Goal: Task Accomplishment & Management: Manage account settings

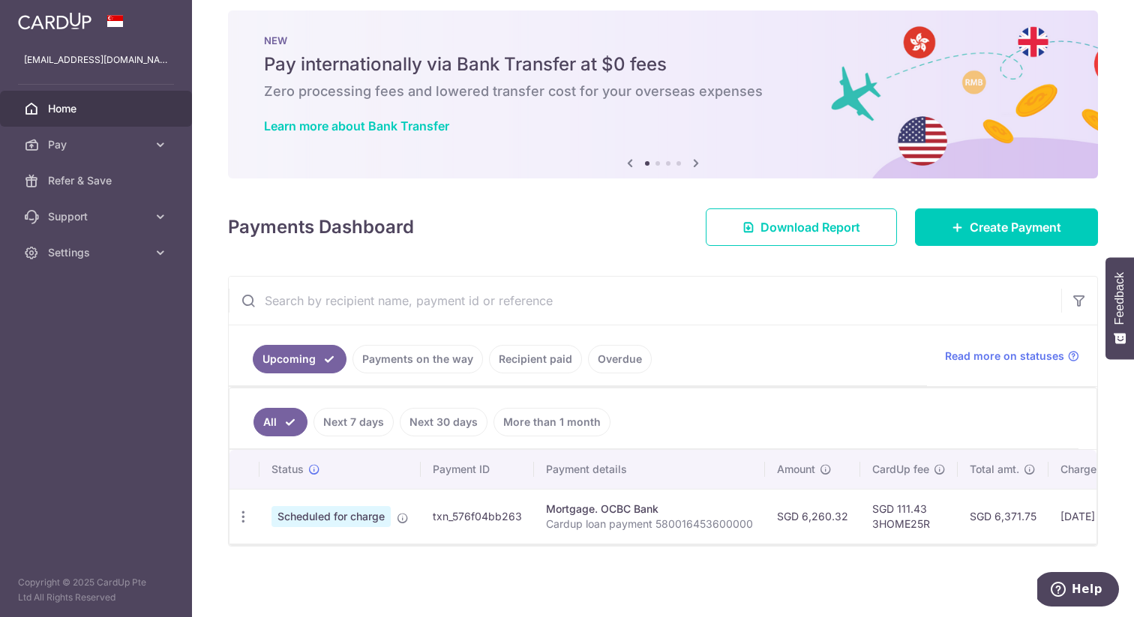
click at [420, 361] on link "Payments on the way" at bounding box center [418, 359] width 131 height 29
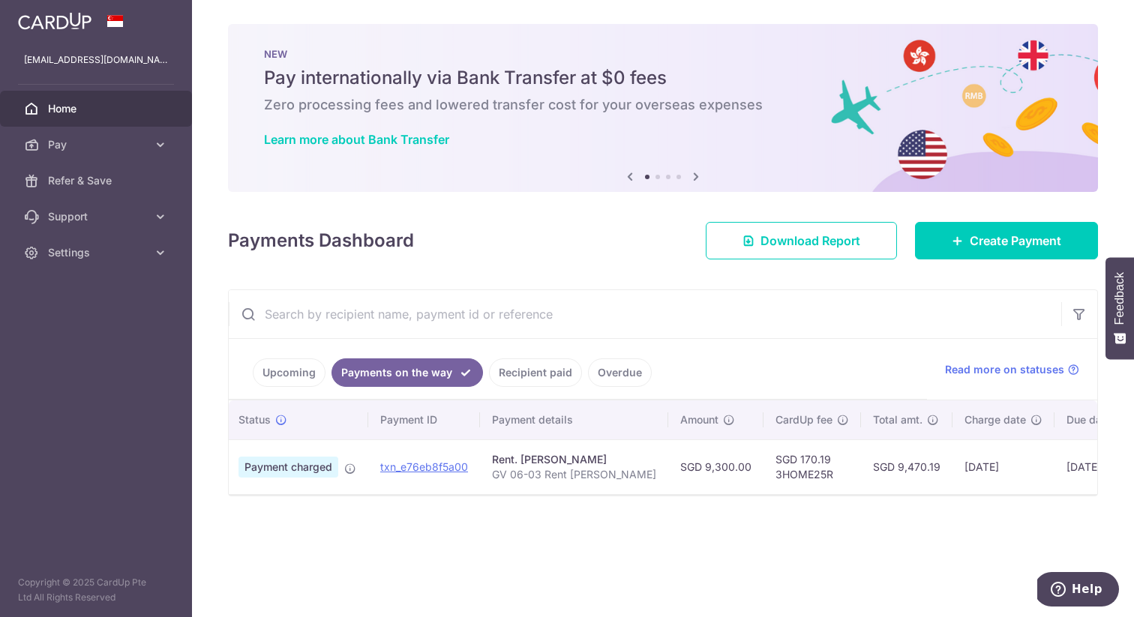
scroll to position [0, 37]
click at [535, 375] on link "Recipient paid" at bounding box center [535, 373] width 93 height 29
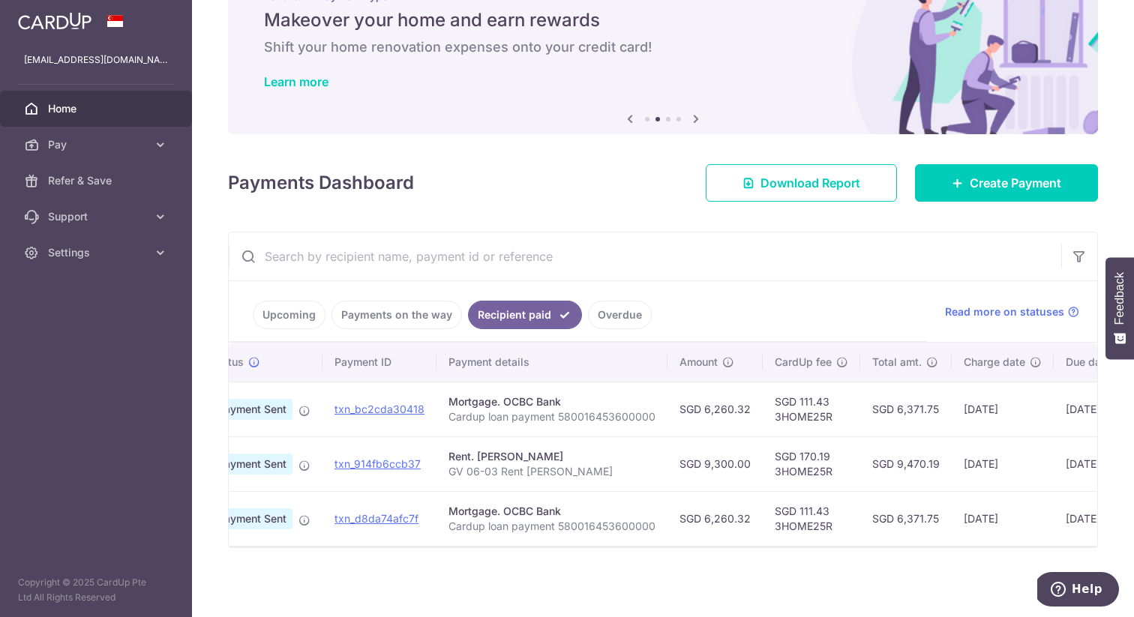
scroll to position [0, 0]
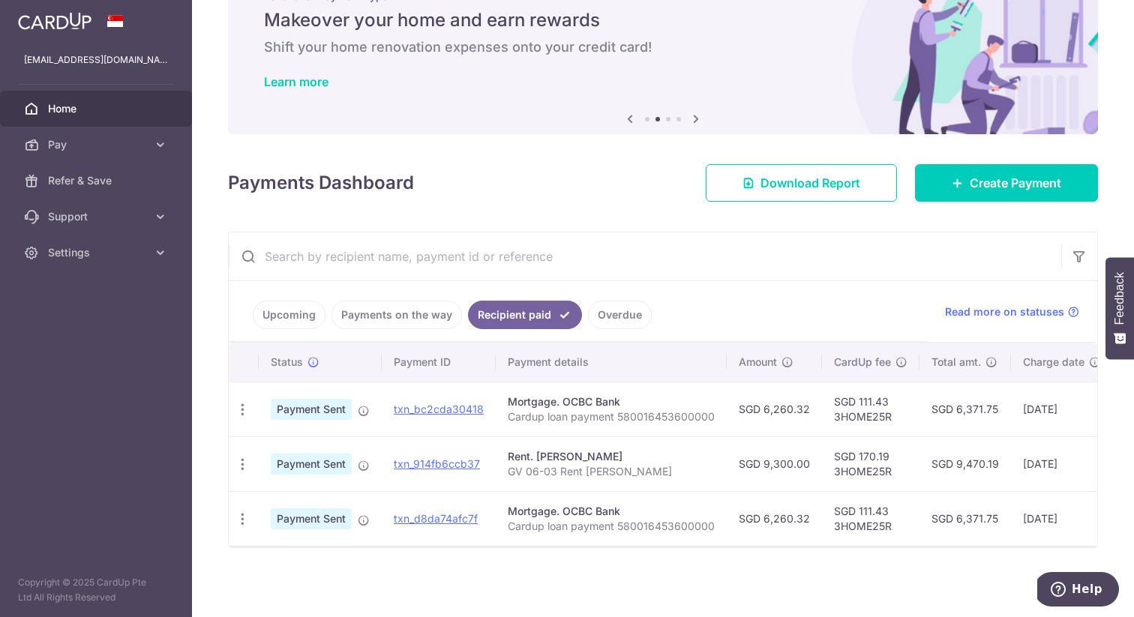
click at [392, 307] on link "Payments on the way" at bounding box center [397, 315] width 131 height 29
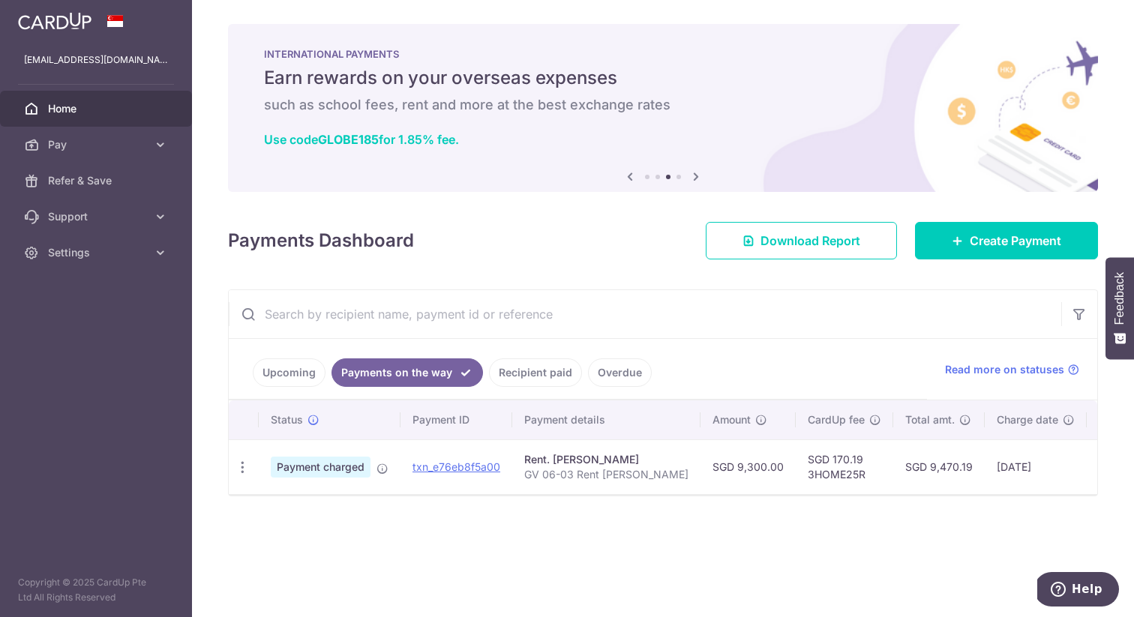
click at [302, 382] on link "Upcoming" at bounding box center [289, 373] width 73 height 29
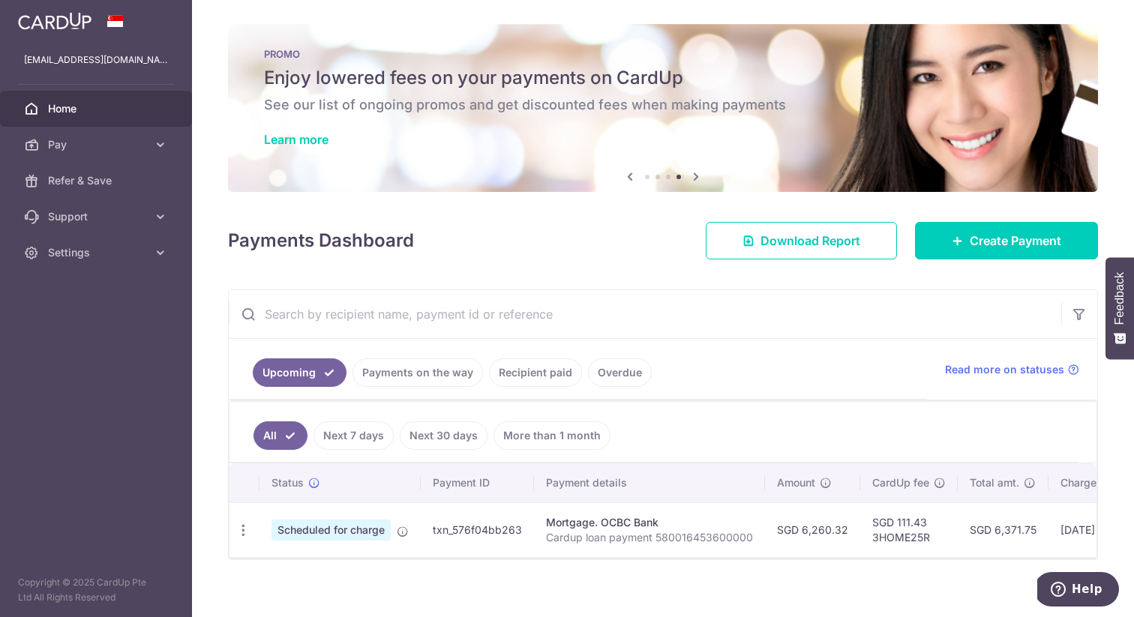
click at [78, 24] on img at bounding box center [55, 21] width 74 height 18
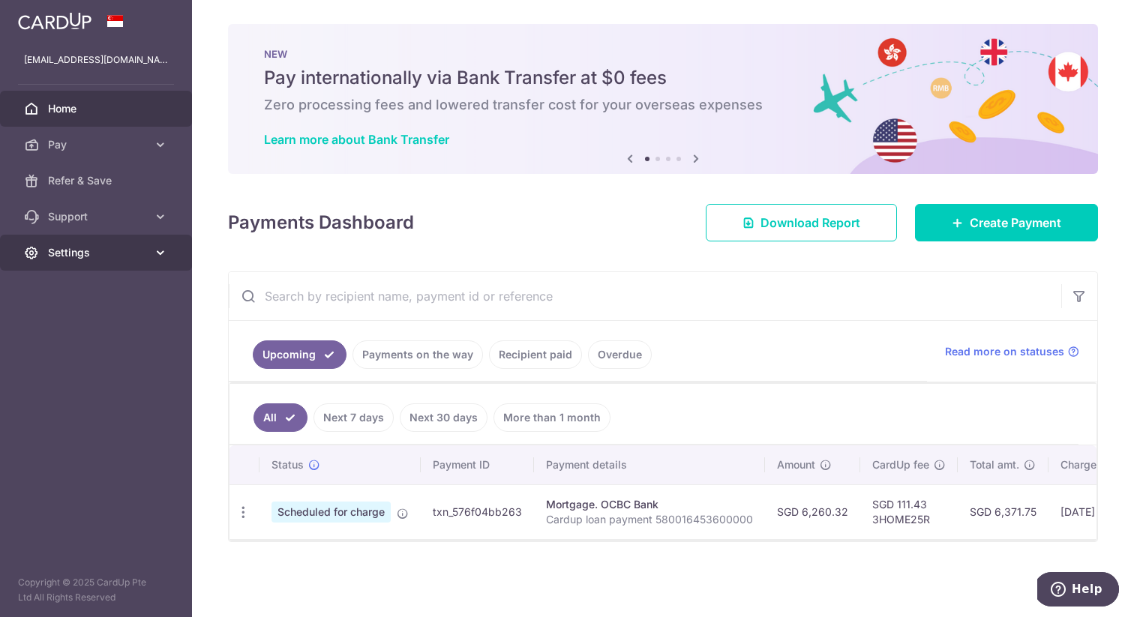
click at [129, 257] on span "Settings" at bounding box center [97, 252] width 99 height 15
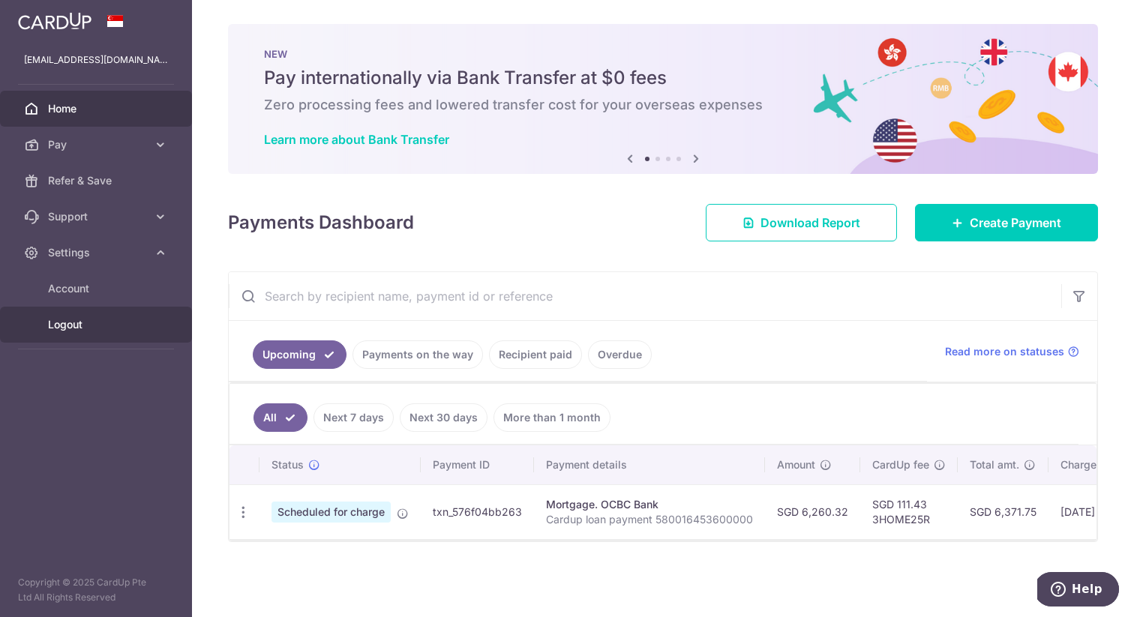
click at [86, 325] on span "Logout" at bounding box center [97, 324] width 99 height 15
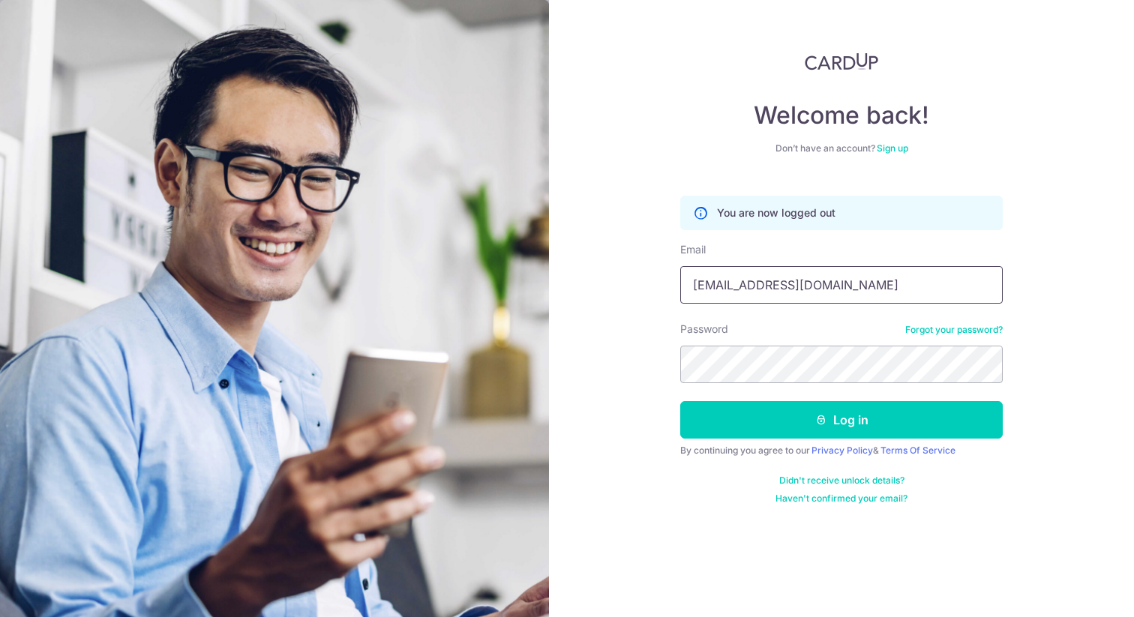
click at [842, 288] on input "mikelim22@gmail.com" at bounding box center [841, 285] width 323 height 38
type input "[EMAIL_ADDRESS][DOMAIN_NAME]"
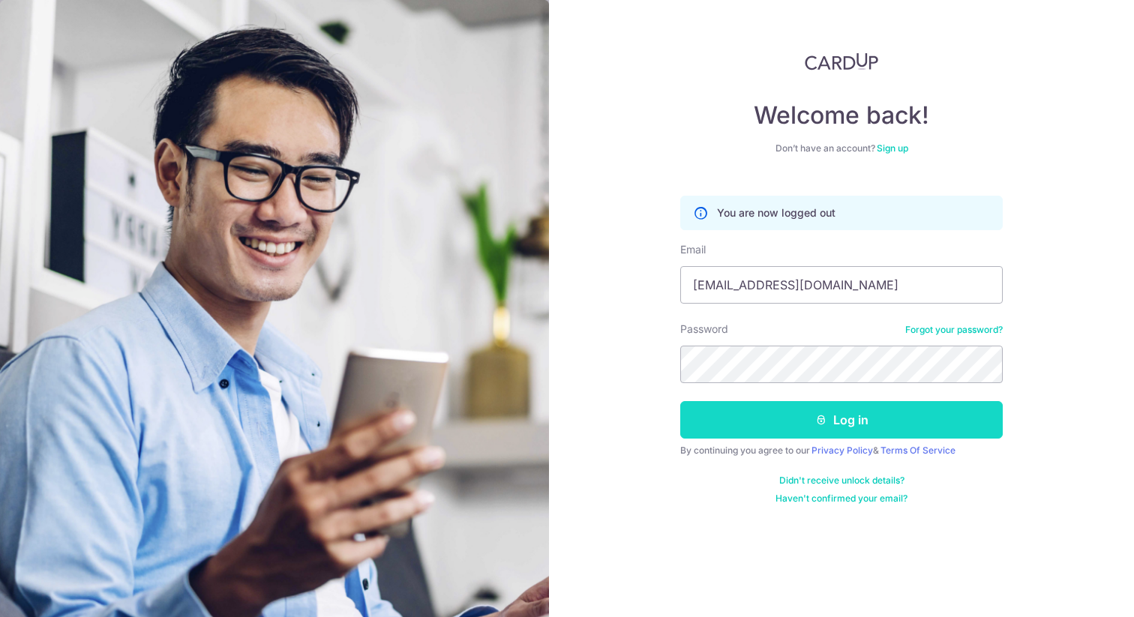
click at [877, 422] on button "Log in" at bounding box center [841, 420] width 323 height 38
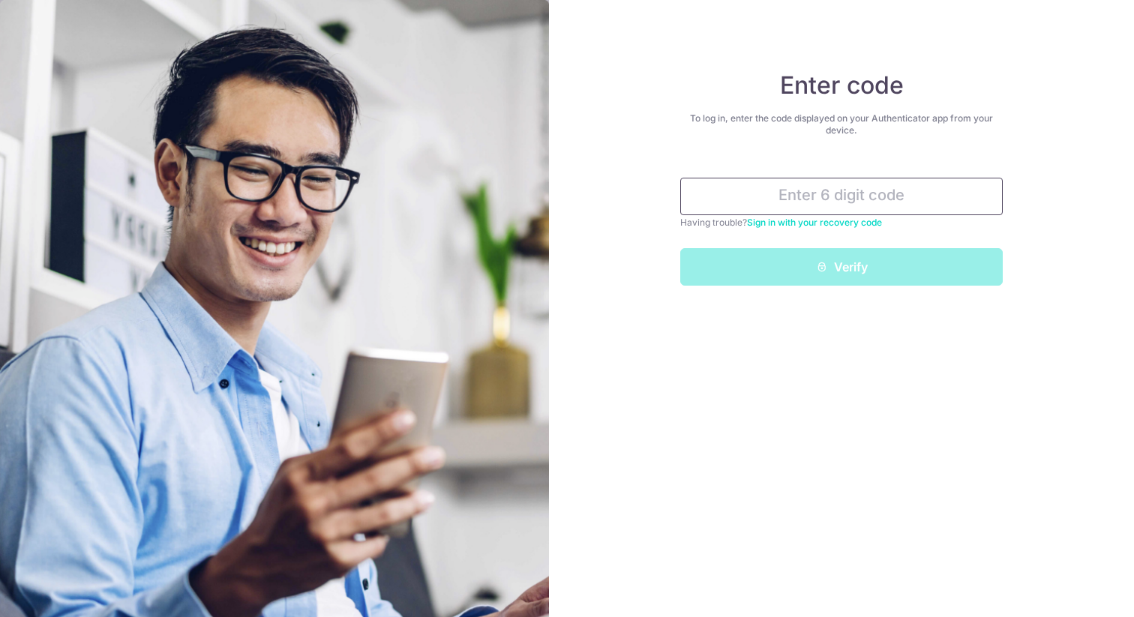
click at [797, 202] on input "text" at bounding box center [841, 197] width 323 height 38
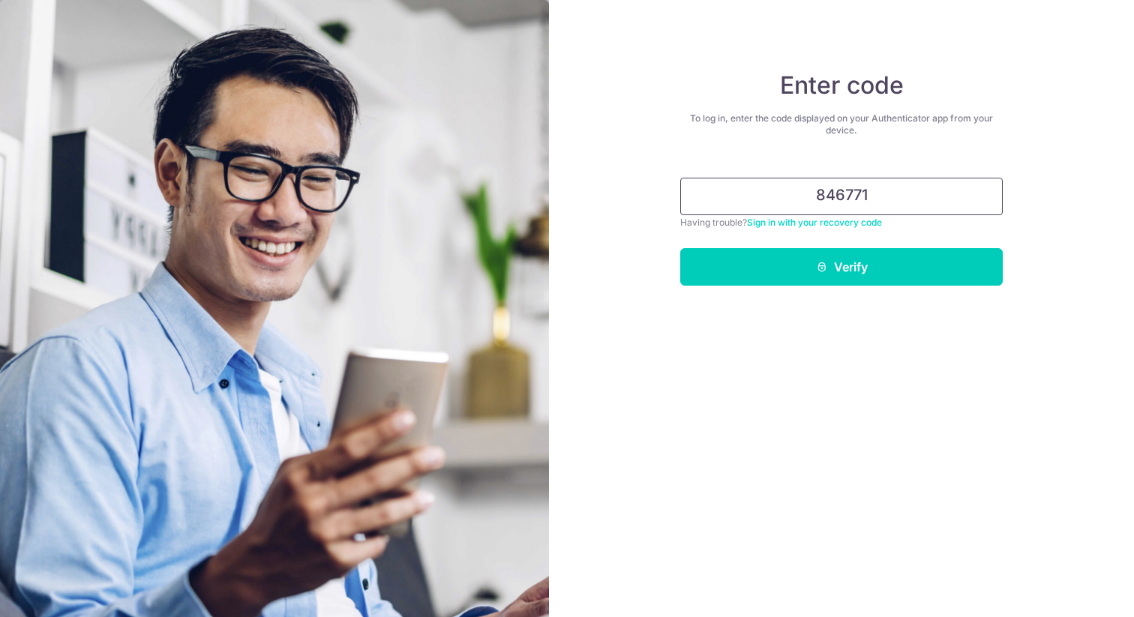
type input "846771"
click at [680, 248] on button "Verify" at bounding box center [841, 267] width 323 height 38
